Goal: Find specific page/section: Find specific page/section

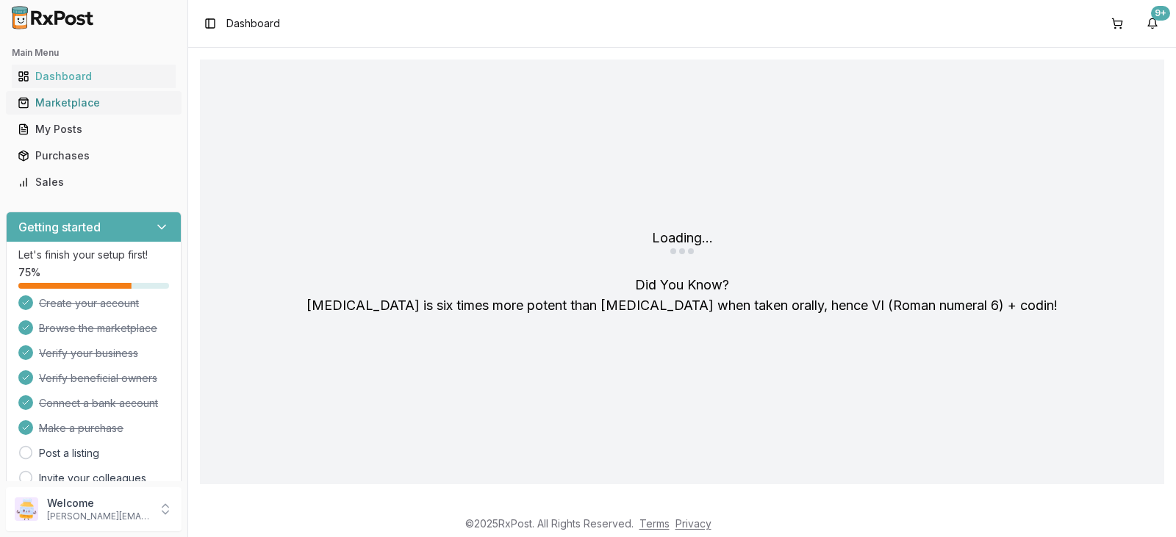
drag, startPoint x: 0, startPoint y: 0, endPoint x: 167, endPoint y: 111, distance: 200.3
click at [121, 106] on div "Marketplace" at bounding box center [94, 103] width 152 height 15
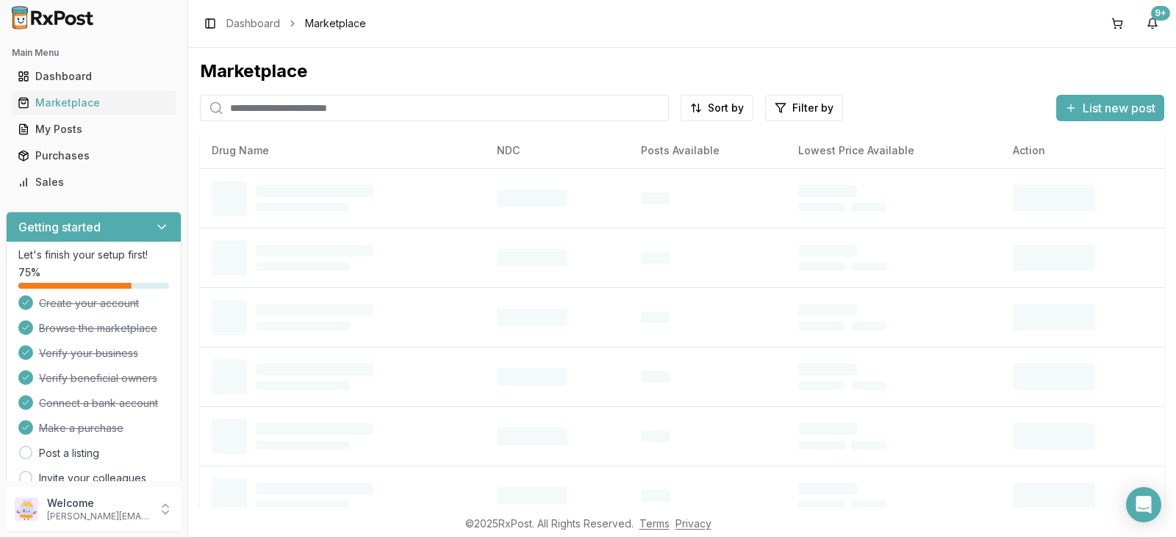
click at [335, 120] on input "search" at bounding box center [434, 108] width 469 height 26
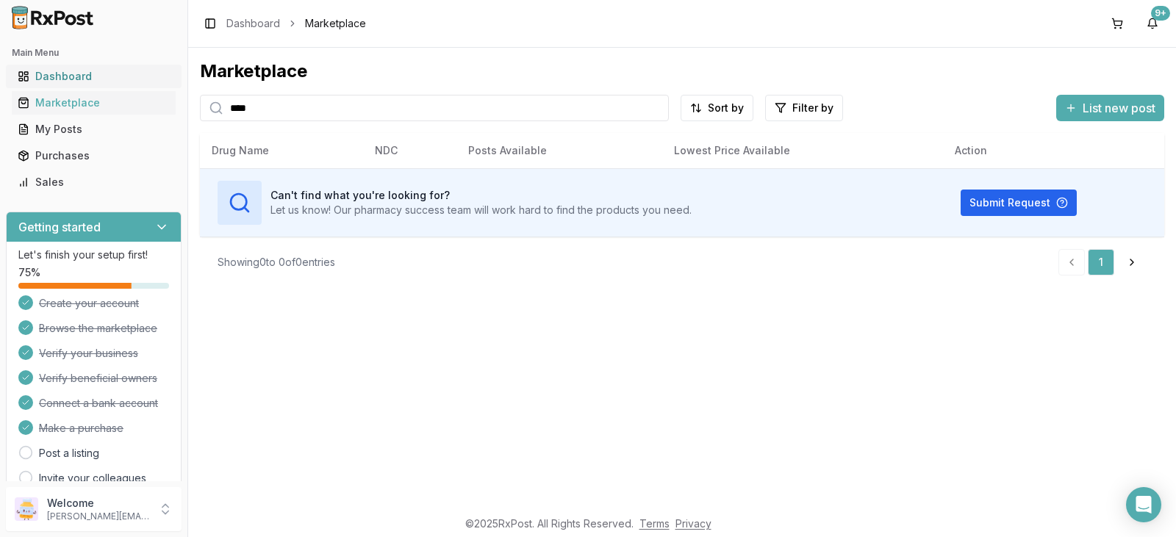
drag, startPoint x: 275, startPoint y: 109, endPoint x: 175, endPoint y: 71, distance: 107.0
click at [176, 81] on div "Main Menu Dashboard Marketplace My Posts Purchases Sales Getting started Let's …" at bounding box center [588, 268] width 1176 height 537
drag, startPoint x: 317, startPoint y: 105, endPoint x: 172, endPoint y: 109, distance: 145.6
click at [174, 114] on div "Main Menu Dashboard Marketplace My Posts Purchases Sales Getting started Let's …" at bounding box center [588, 268] width 1176 height 537
type input "*"
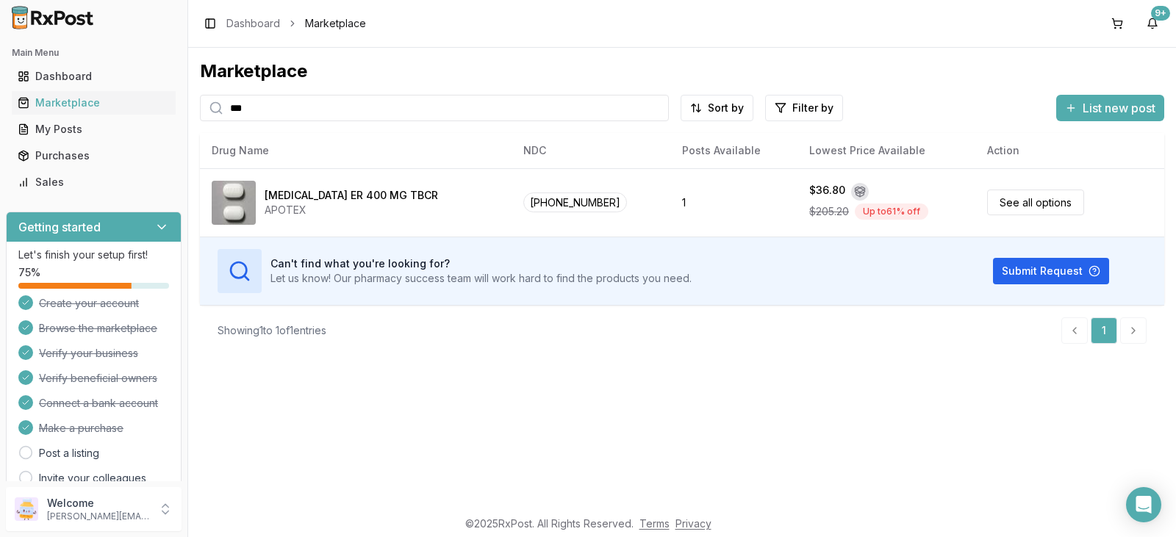
drag, startPoint x: 261, startPoint y: 114, endPoint x: 192, endPoint y: 106, distance: 69.5
click at [191, 108] on div "Marketplace *** Sort by Filter by List new post Card Table NDC: [PHONE_NUMBER] …" at bounding box center [682, 278] width 988 height 460
type input "***"
